Goal: Information Seeking & Learning: Find specific fact

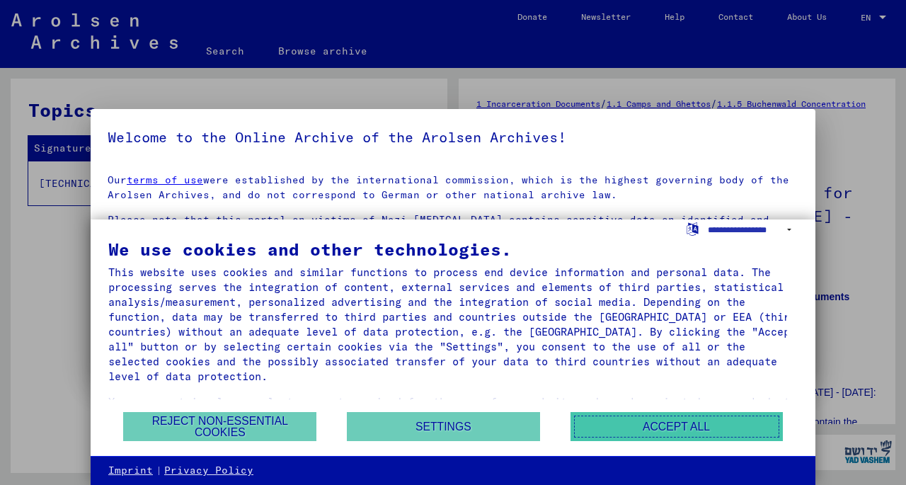
click at [687, 428] on button "Accept all" at bounding box center [677, 426] width 212 height 29
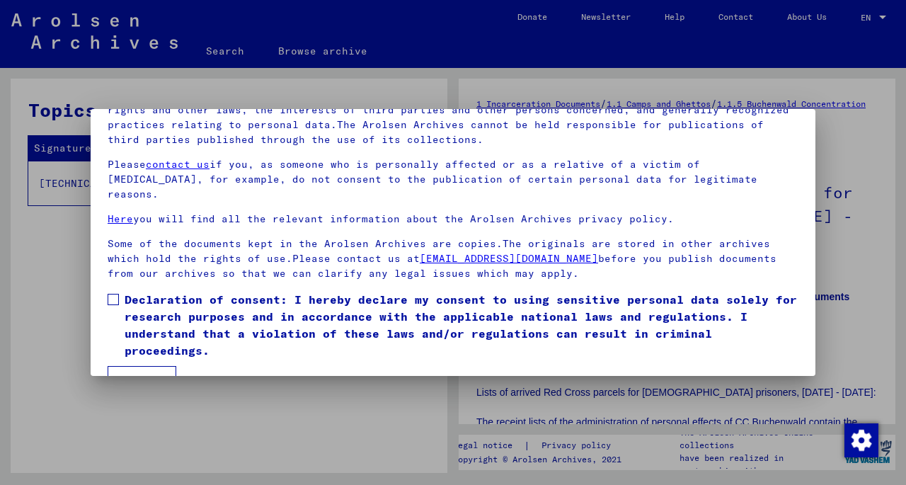
scroll to position [119, 0]
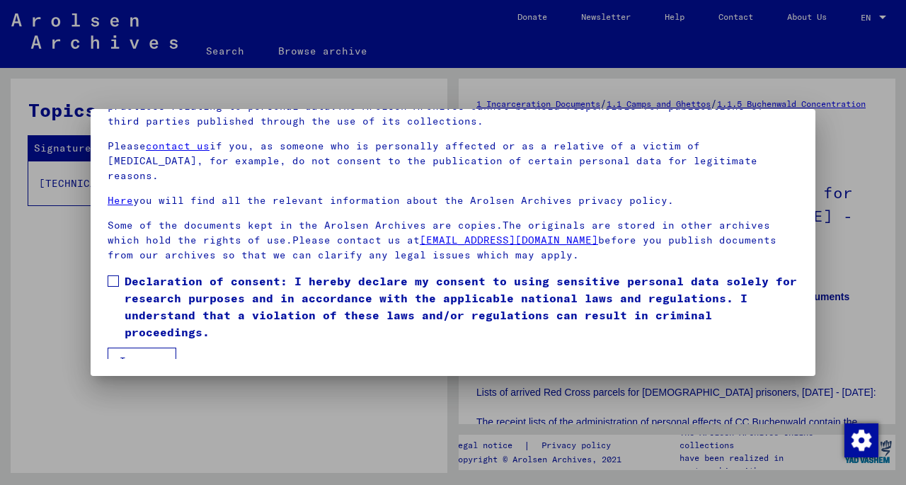
click at [160, 349] on button "I agree" at bounding box center [142, 361] width 69 height 27
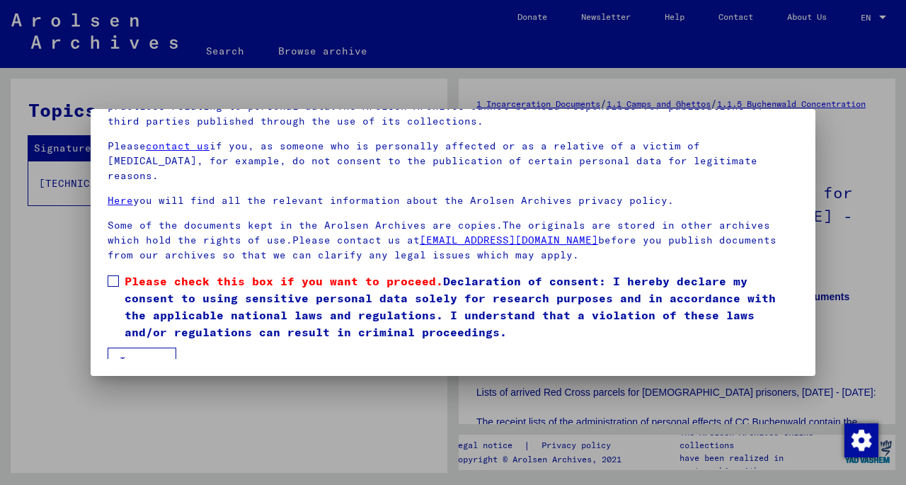
click at [115, 275] on span at bounding box center [113, 280] width 11 height 11
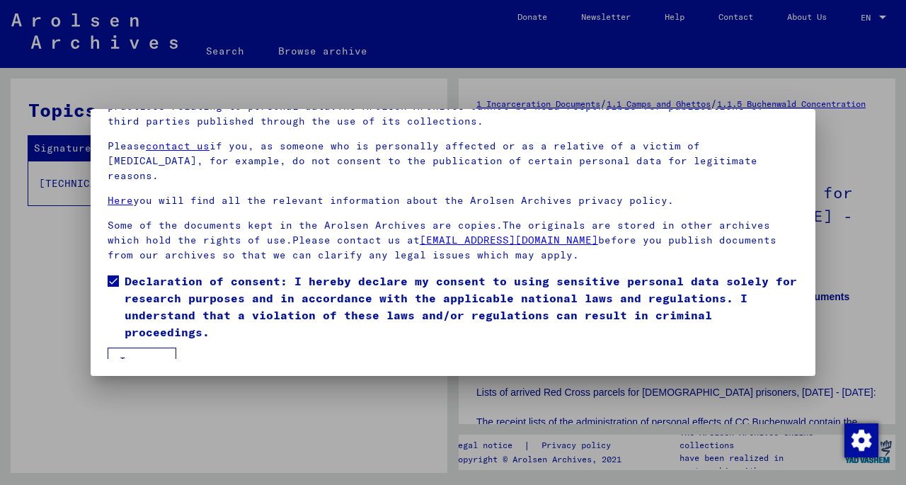
click at [140, 352] on button "I agree" at bounding box center [142, 361] width 69 height 27
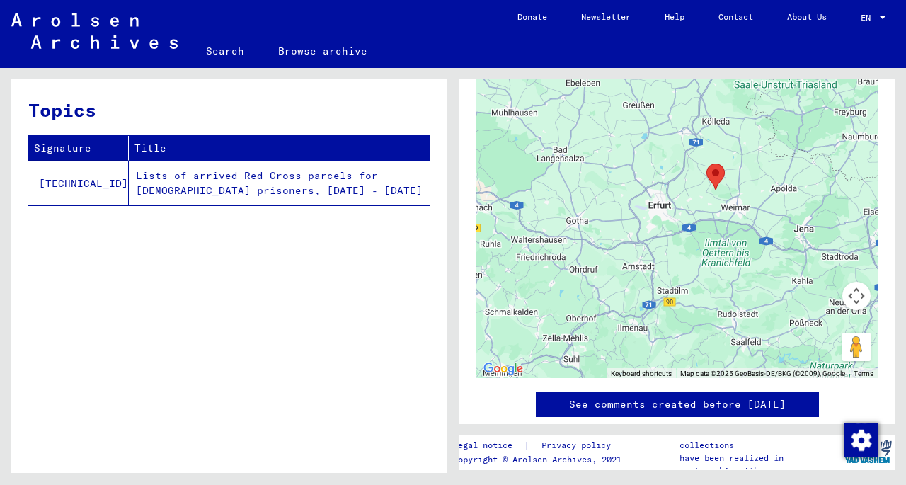
scroll to position [283, 0]
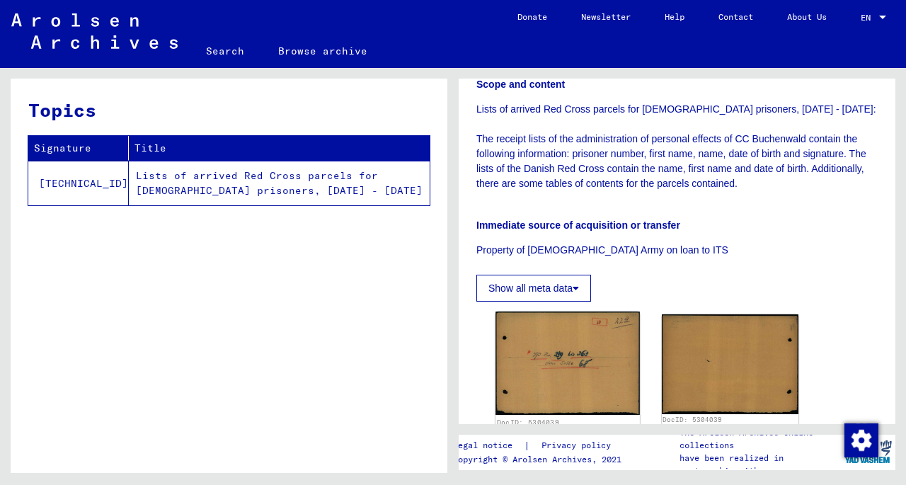
click at [547, 284] on button "Show all meta data" at bounding box center [534, 288] width 115 height 27
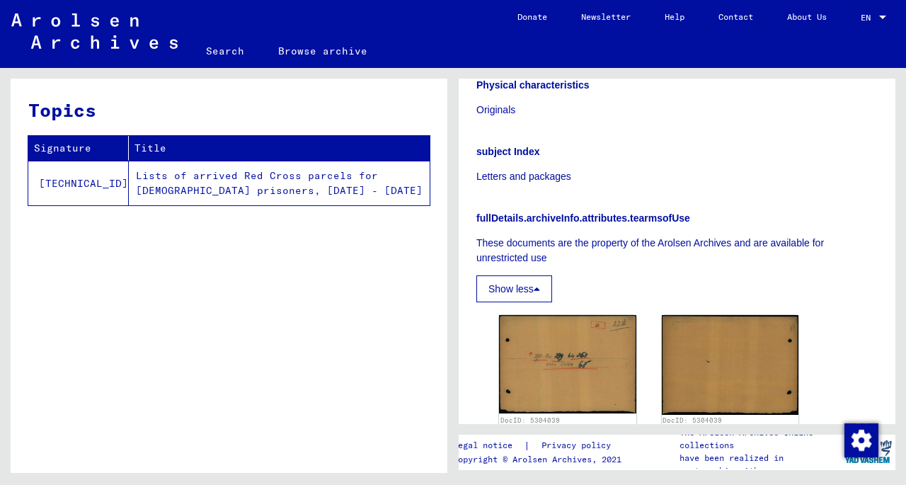
scroll to position [779, 0]
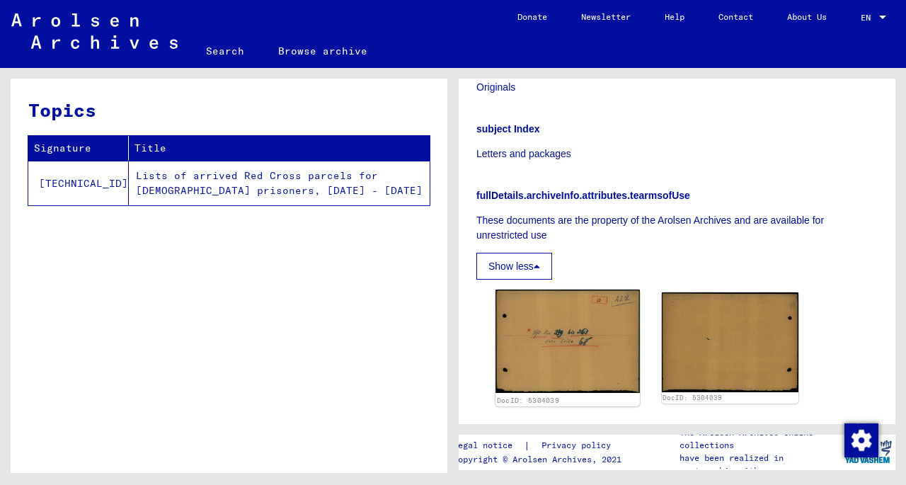
click at [567, 336] on img at bounding box center [568, 341] width 144 height 103
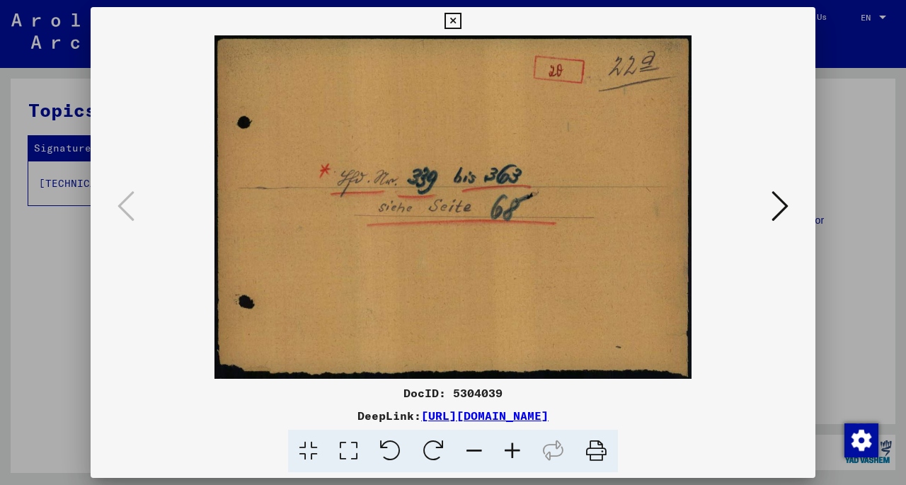
click at [783, 206] on icon at bounding box center [780, 206] width 17 height 34
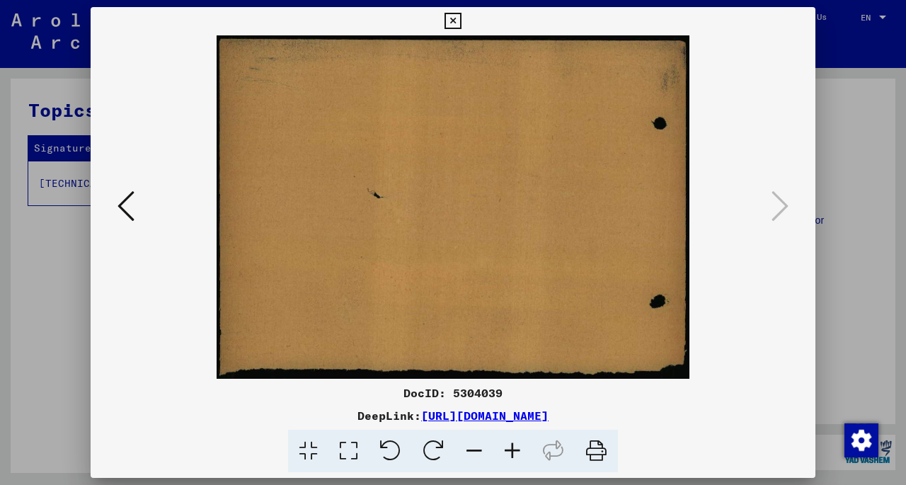
click at [421, 416] on link "[URL][DOMAIN_NAME]" at bounding box center [484, 416] width 127 height 14
click at [452, 16] on icon at bounding box center [453, 21] width 16 height 17
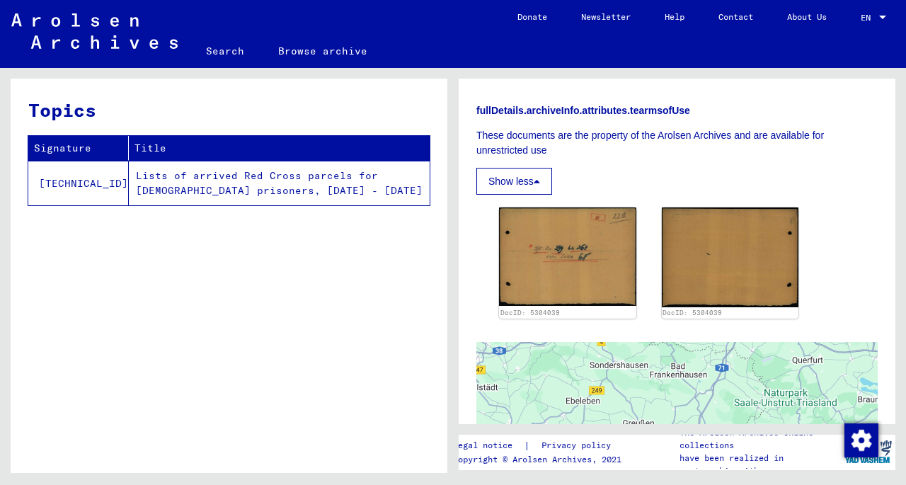
scroll to position [991, 0]
